Goal: Task Accomplishment & Management: Complete application form

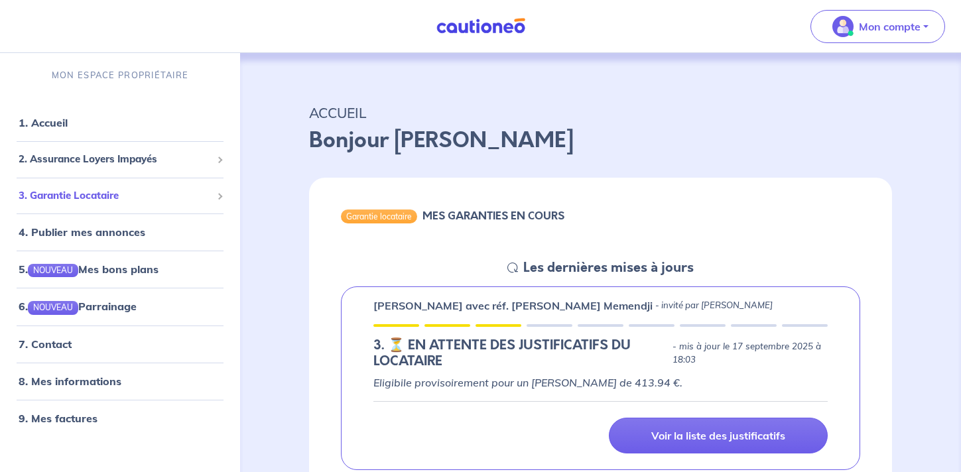
click at [145, 189] on span "3. Garantie Locataire" at bounding box center [115, 195] width 193 height 15
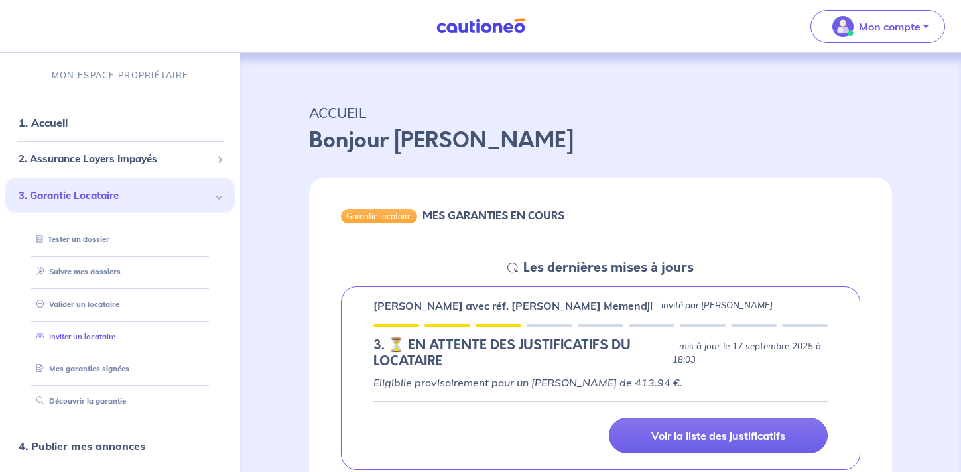
click at [108, 336] on link "Inviter un locataire" at bounding box center [73, 336] width 84 height 9
select select "FR"
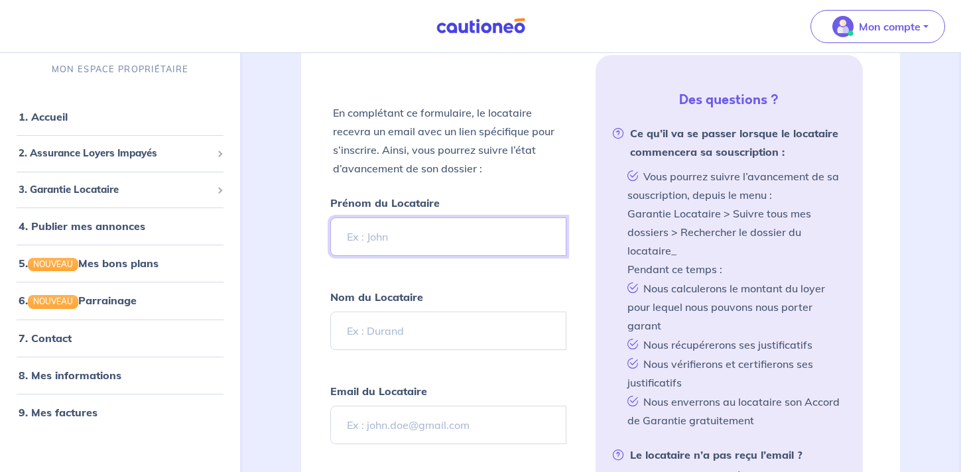
scroll to position [282, 0]
click at [450, 228] on input "Prénom du Locataire" at bounding box center [447, 236] width 235 height 38
type input "MARINA"
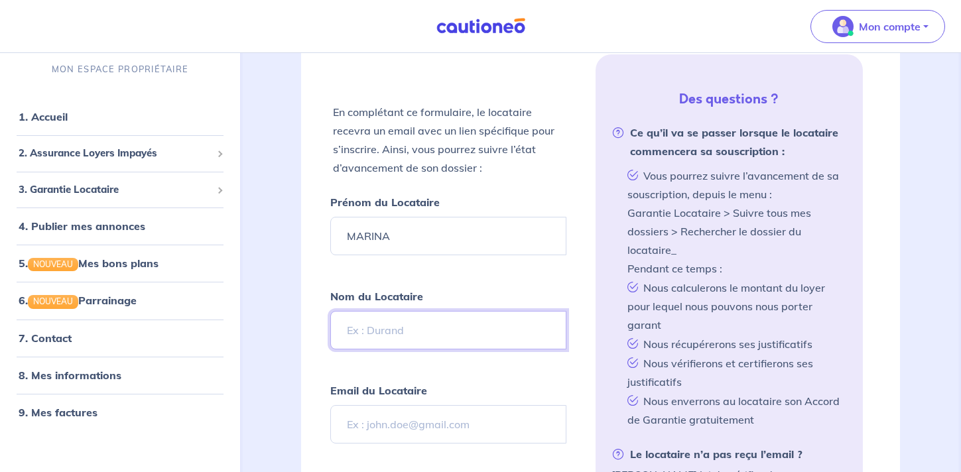
click at [422, 329] on input "Nom du Locataire" at bounding box center [447, 330] width 235 height 38
click at [421, 332] on input "[PERSON_NAME]" at bounding box center [447, 330] width 235 height 38
type input "g"
click at [426, 331] on input "[PERSON_NAME]" at bounding box center [447, 330] width 235 height 38
type input "[PERSON_NAME]"
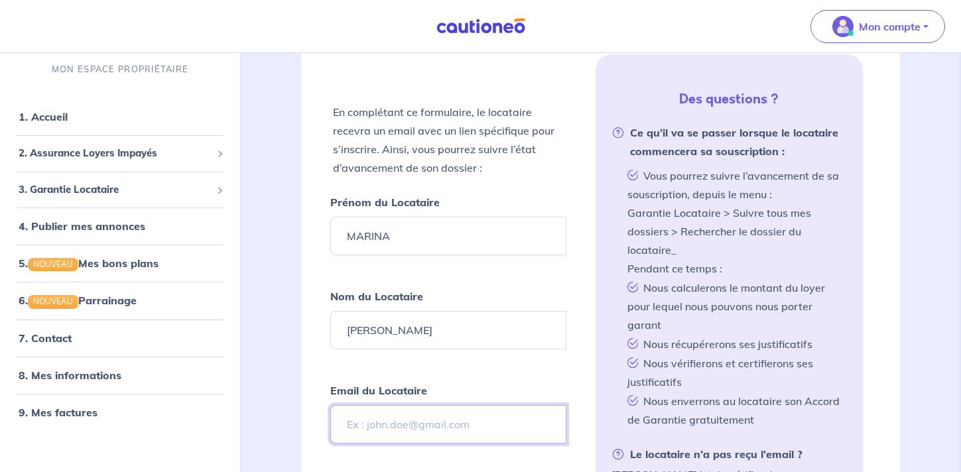
click at [417, 424] on input "Email du Locataire" at bounding box center [447, 424] width 235 height 38
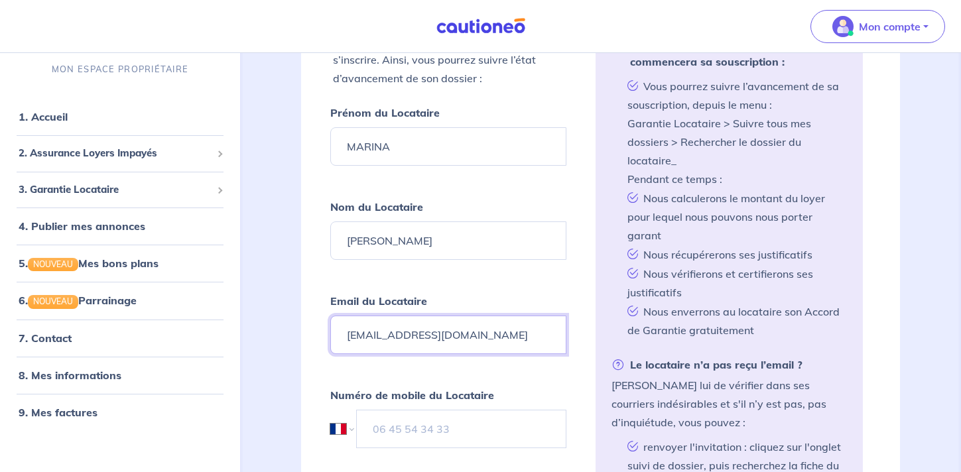
scroll to position [394, 0]
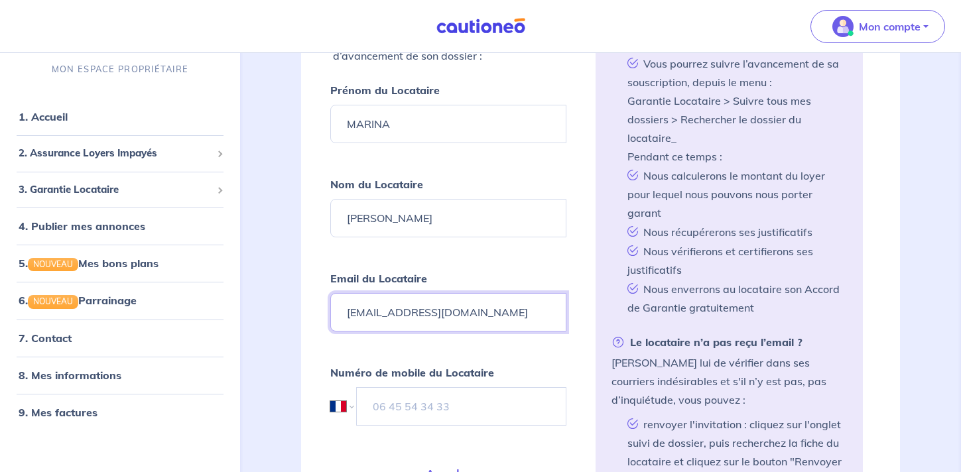
type input "[EMAIL_ADDRESS][DOMAIN_NAME]"
click at [418, 408] on input "tel" at bounding box center [461, 406] width 209 height 38
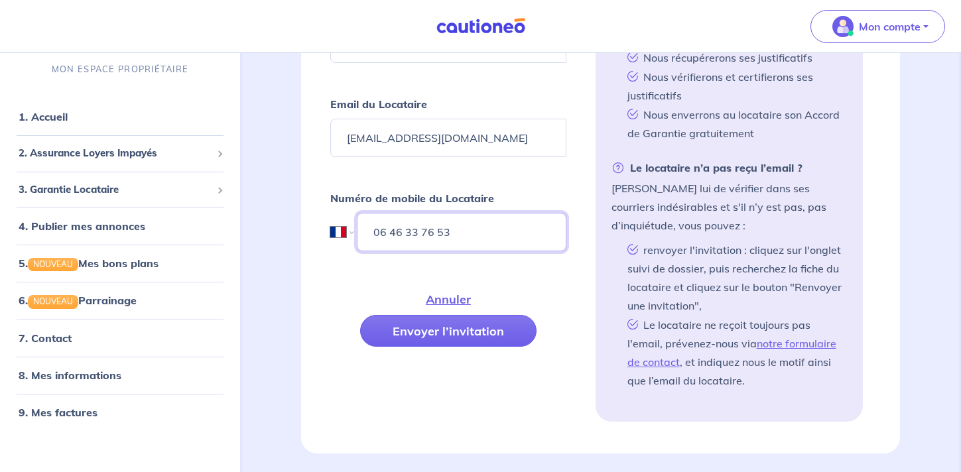
scroll to position [579, 0]
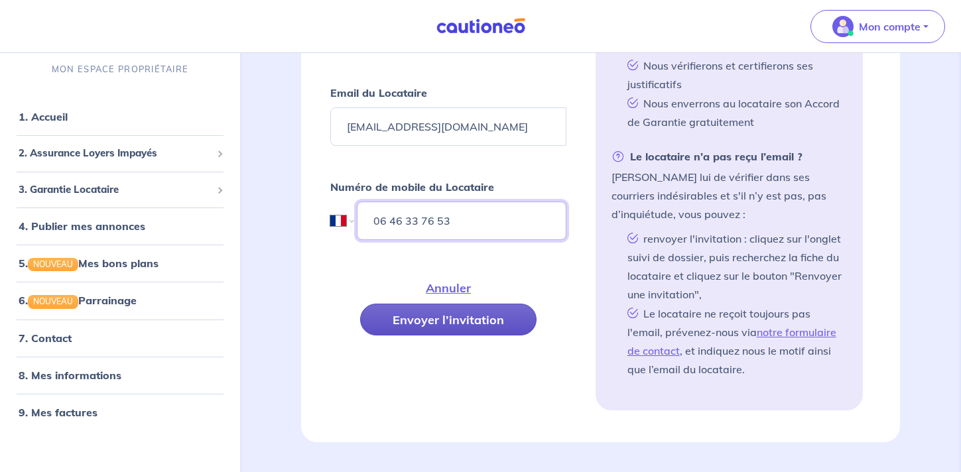
type input "06 46 33 76 53"
click at [510, 320] on button "Envoyer l’invitation" at bounding box center [448, 320] width 176 height 32
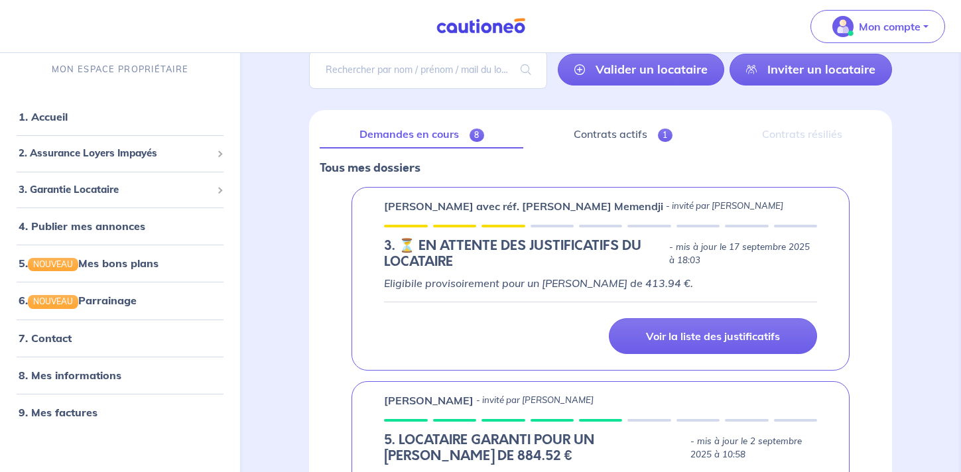
scroll to position [0, 0]
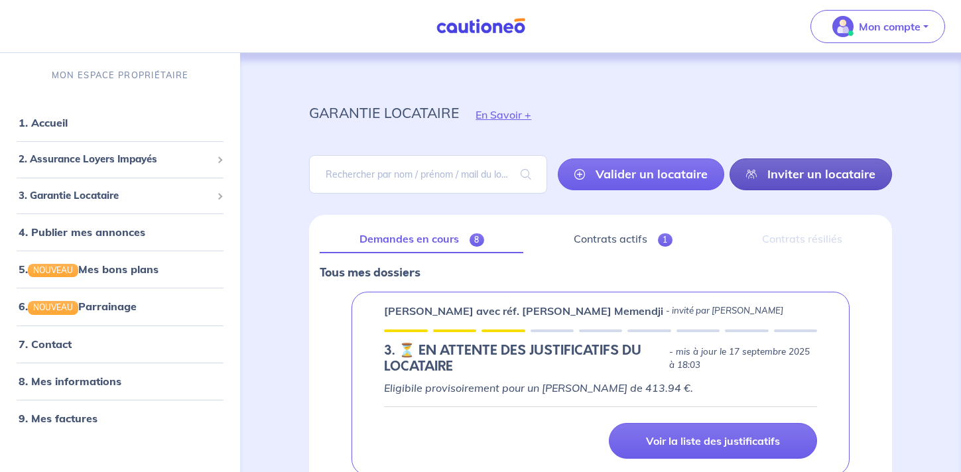
click at [756, 176] on icon at bounding box center [751, 174] width 11 height 11
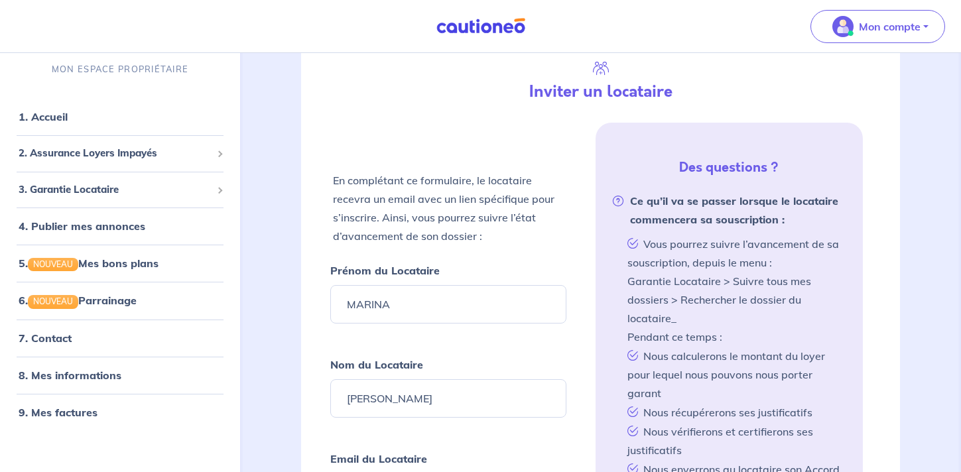
scroll to position [215, 0]
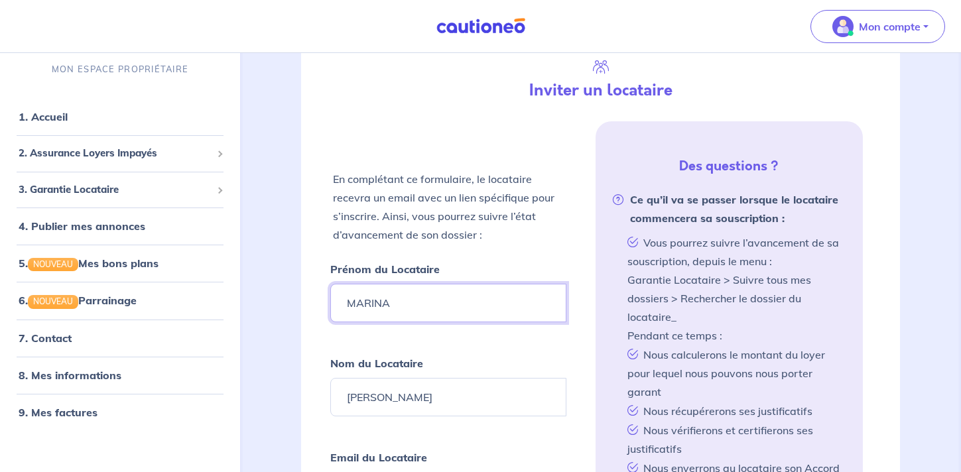
click at [482, 294] on input "MARINA" at bounding box center [447, 303] width 235 height 38
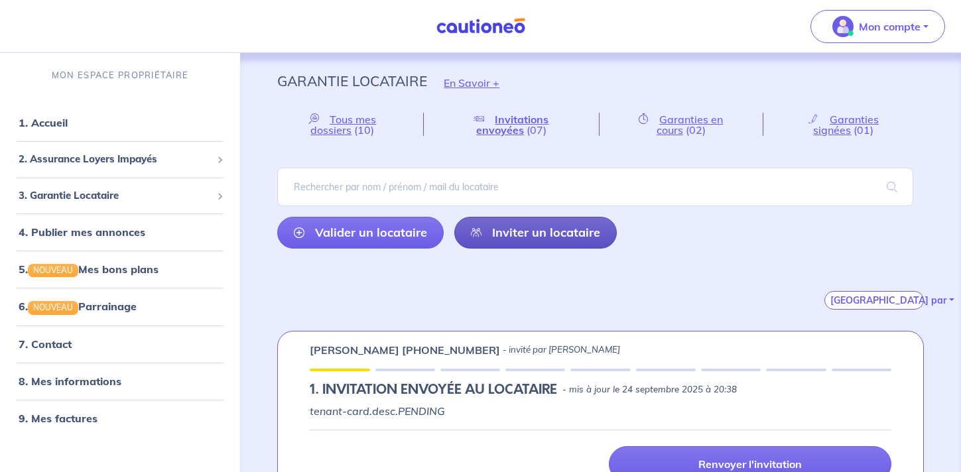
click at [520, 236] on link "Inviter un locataire" at bounding box center [535, 233] width 162 height 32
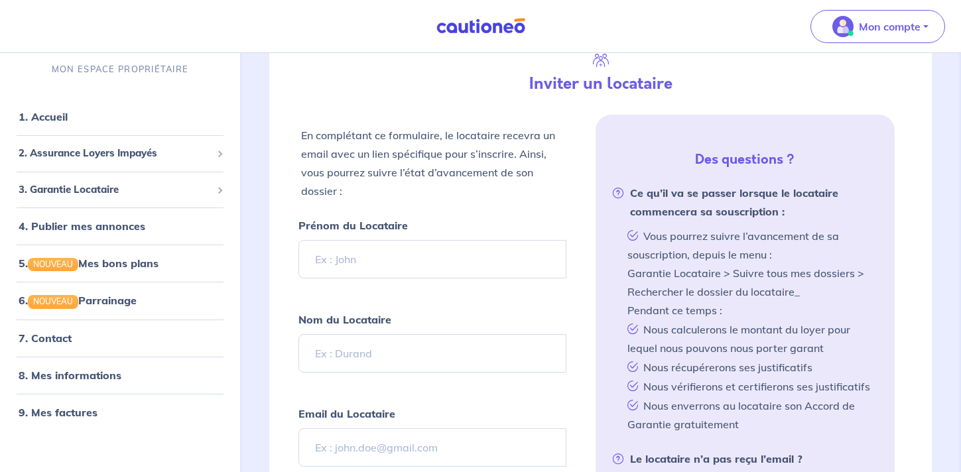
scroll to position [320, 0]
click at [414, 251] on input "Prénom du Locataire" at bounding box center [431, 259] width 267 height 38
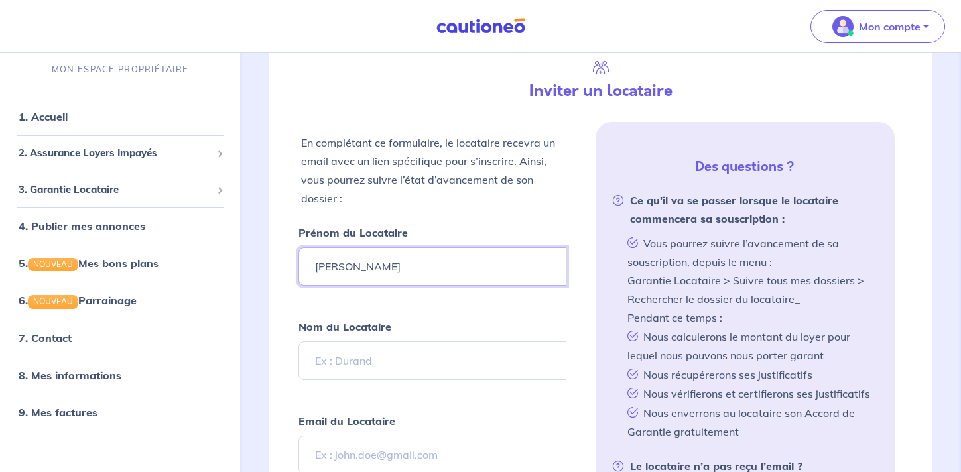
type input "[PERSON_NAME]"
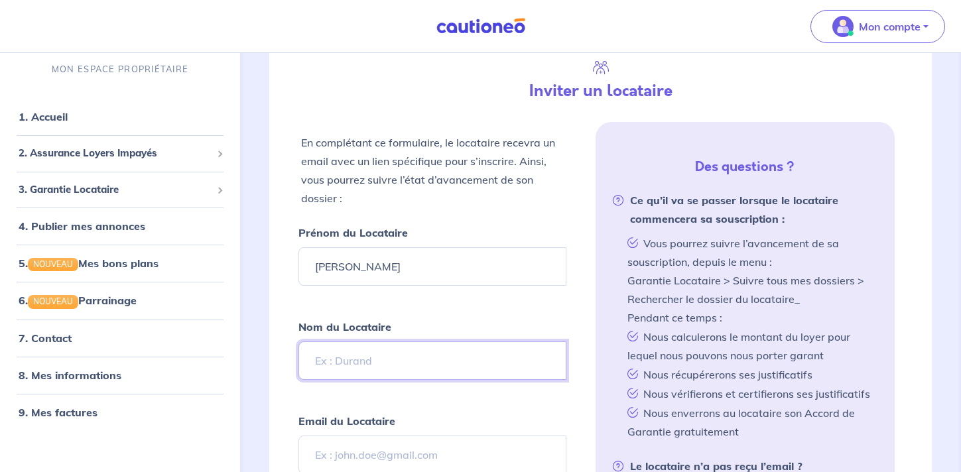
click at [403, 357] on input "Nom du Locataire" at bounding box center [431, 360] width 267 height 38
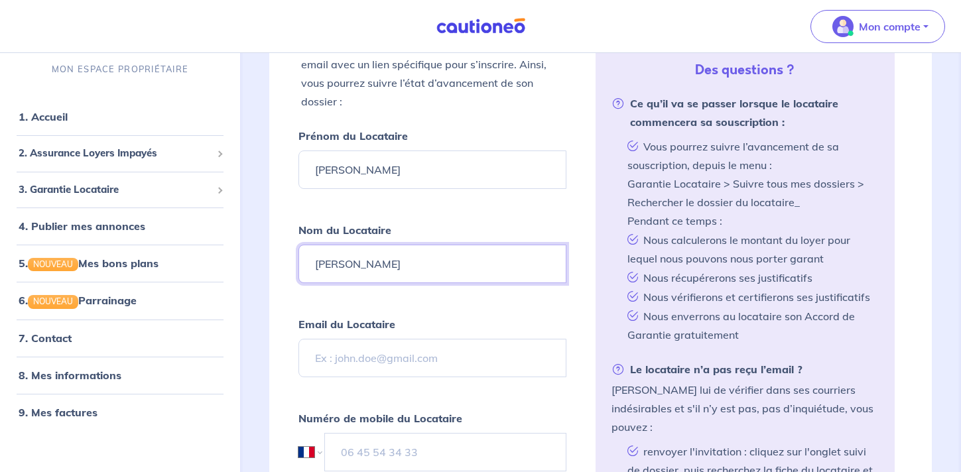
scroll to position [420, 0]
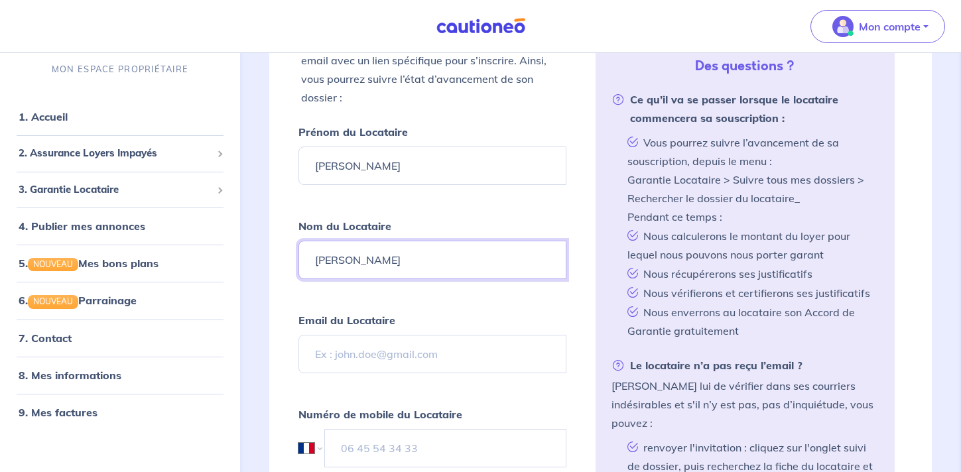
type input "[PERSON_NAME]"
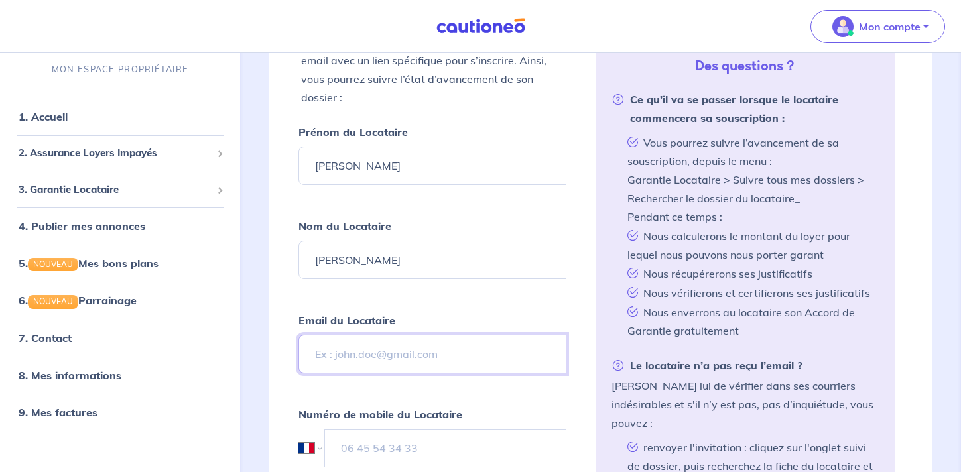
click at [385, 360] on input "Email du Locataire" at bounding box center [431, 354] width 267 height 38
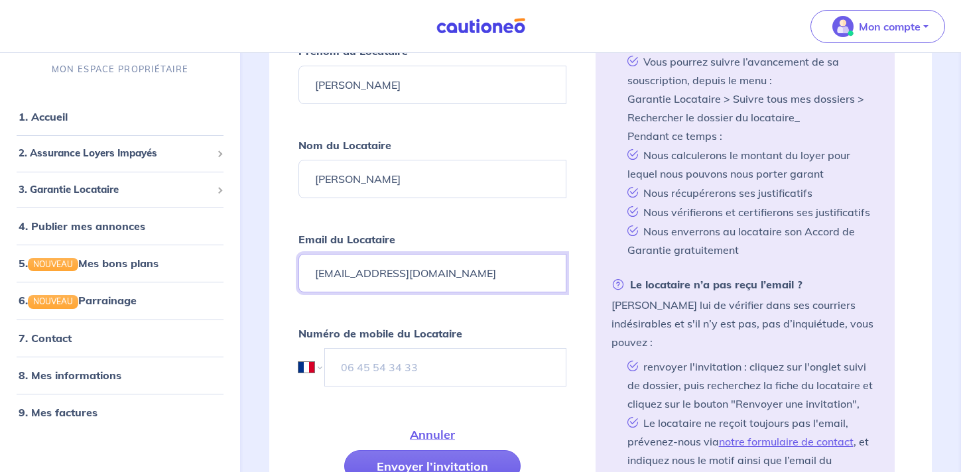
scroll to position [504, 0]
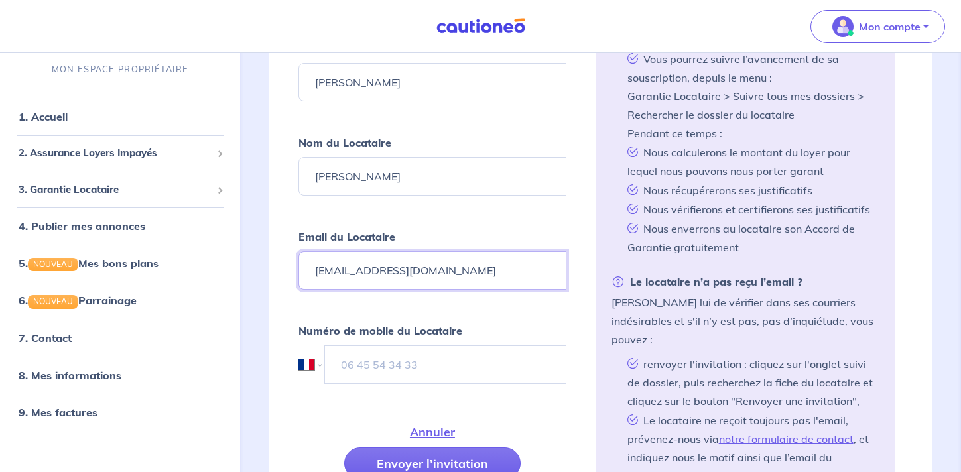
type input "[EMAIL_ADDRESS][DOMAIN_NAME]"
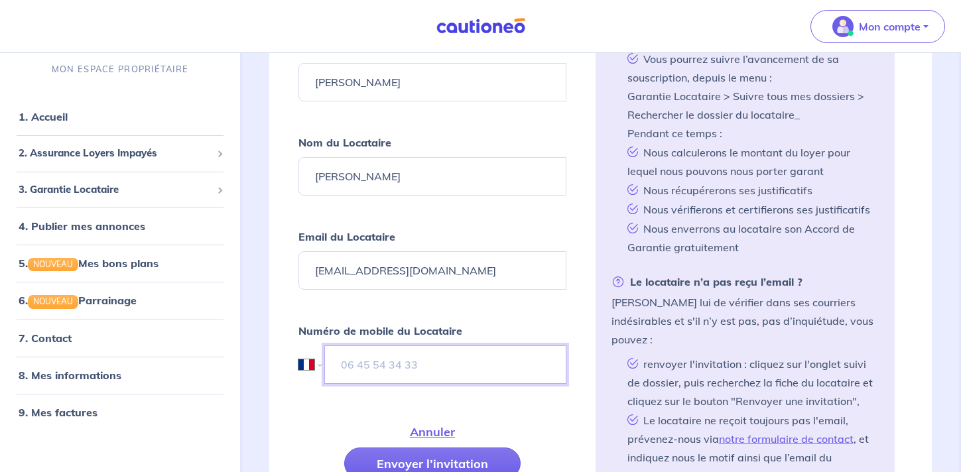
click at [448, 371] on input "tel" at bounding box center [444, 364] width 241 height 38
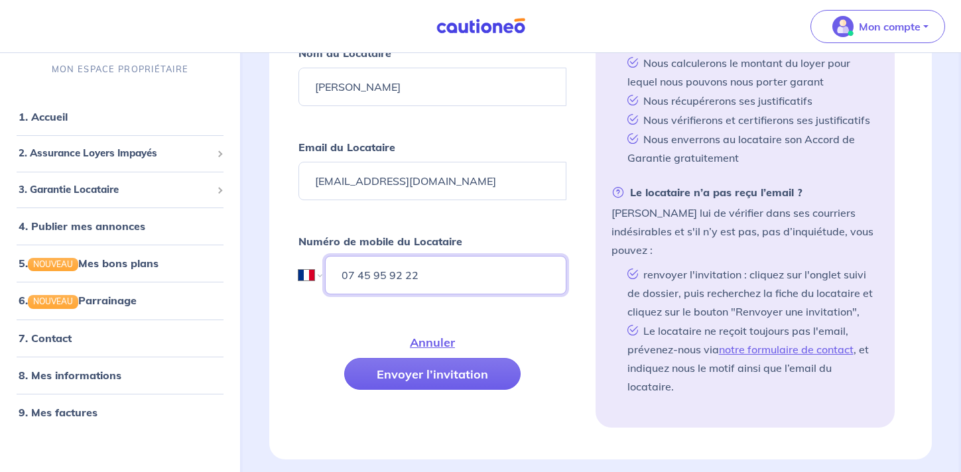
scroll to position [594, 0]
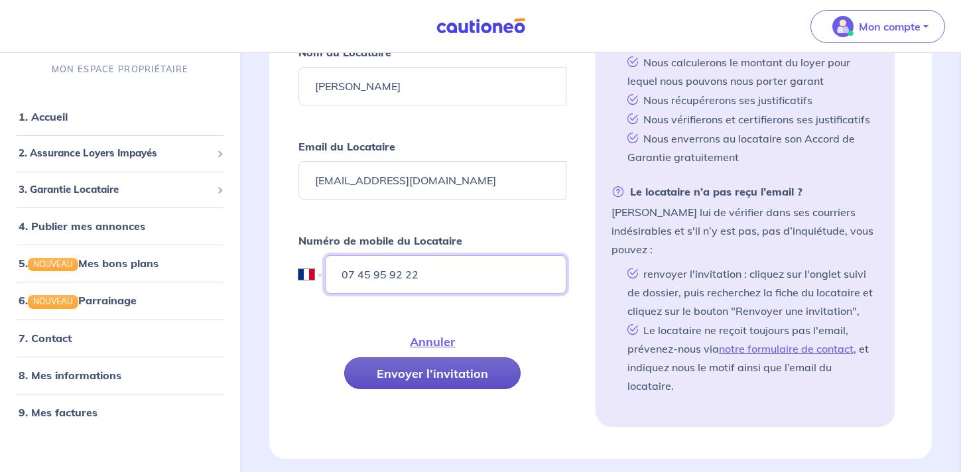
type input "07 45 95 92 22"
click at [448, 381] on button "Envoyer l’invitation" at bounding box center [432, 373] width 176 height 32
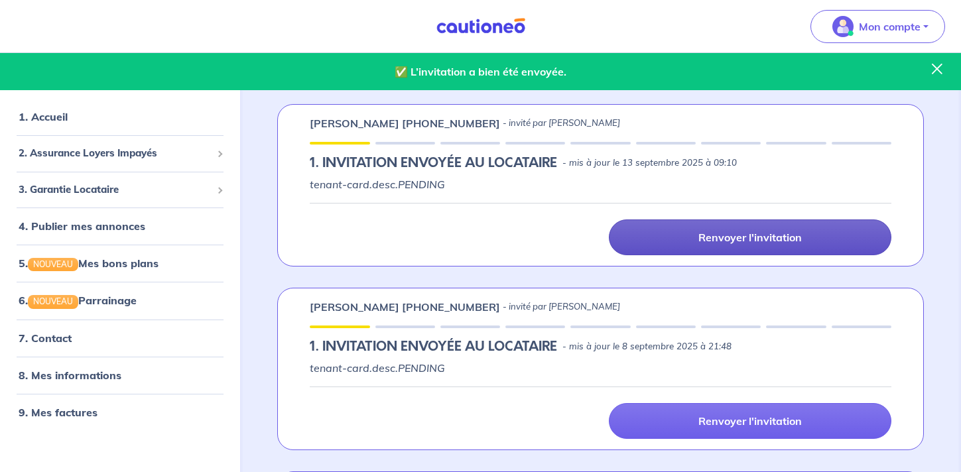
click at [701, 242] on p "Renvoyer l'invitation" at bounding box center [749, 237] width 103 height 13
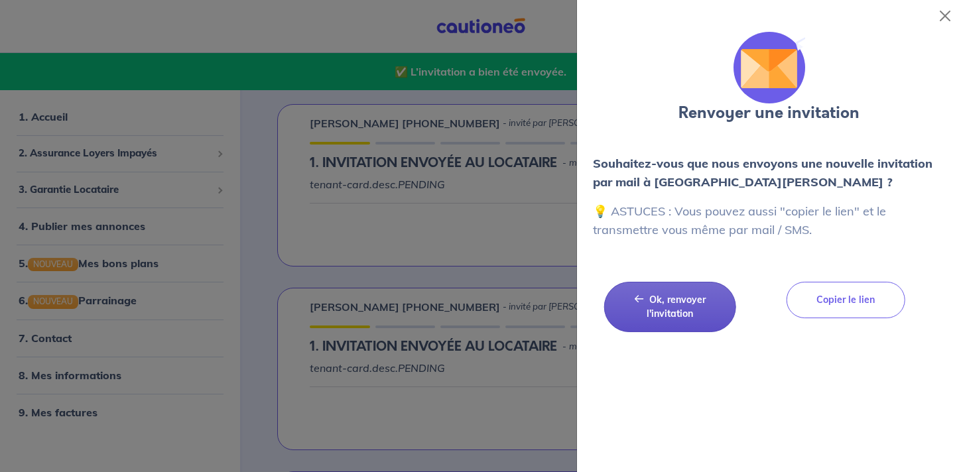
click at [668, 310] on span "Ok, renvoyer l'invitation" at bounding box center [675, 307] width 59 height 26
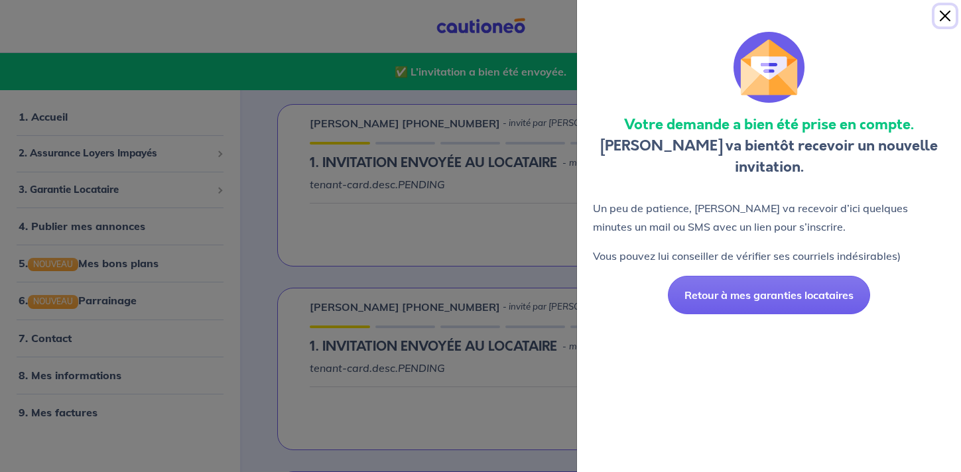
click at [946, 19] on button "Close" at bounding box center [944, 15] width 21 height 21
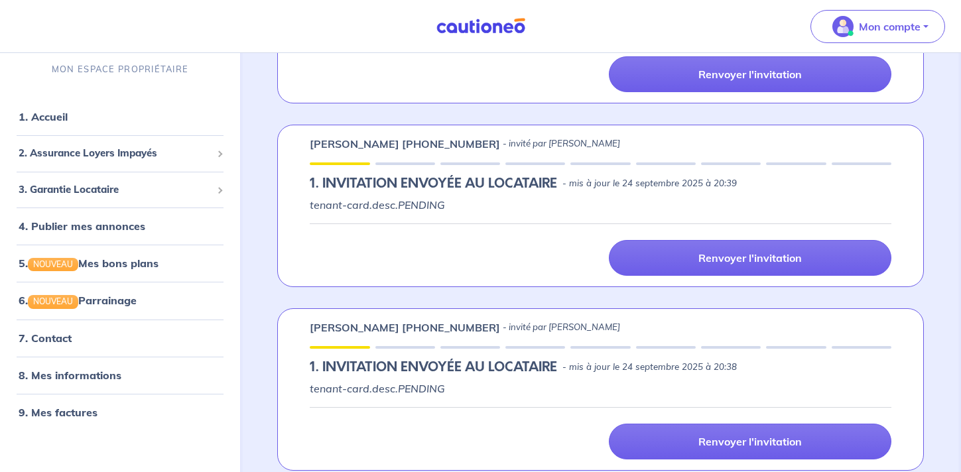
scroll to position [385, 0]
